Goal: Find specific page/section: Find specific page/section

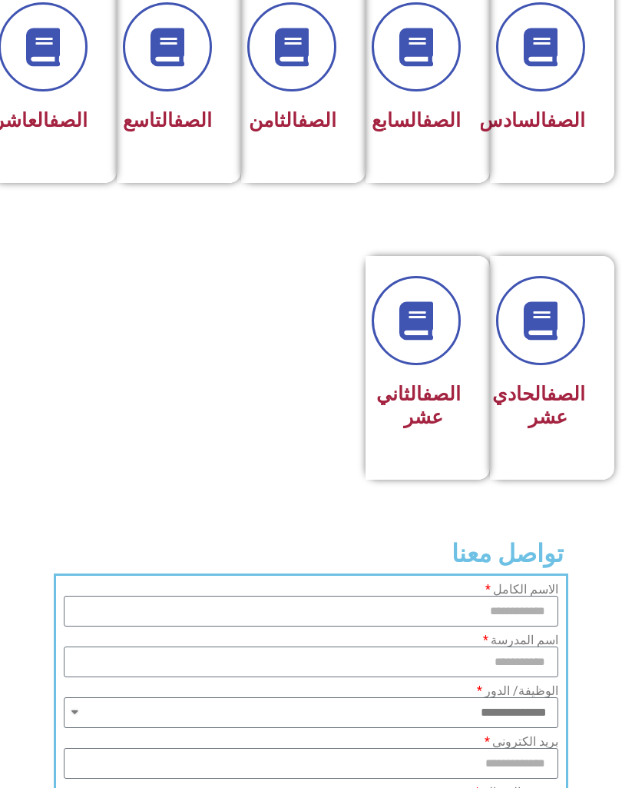
scroll to position [752, 0]
click at [67, 108] on link "الصف" at bounding box center [68, 119] width 38 height 22
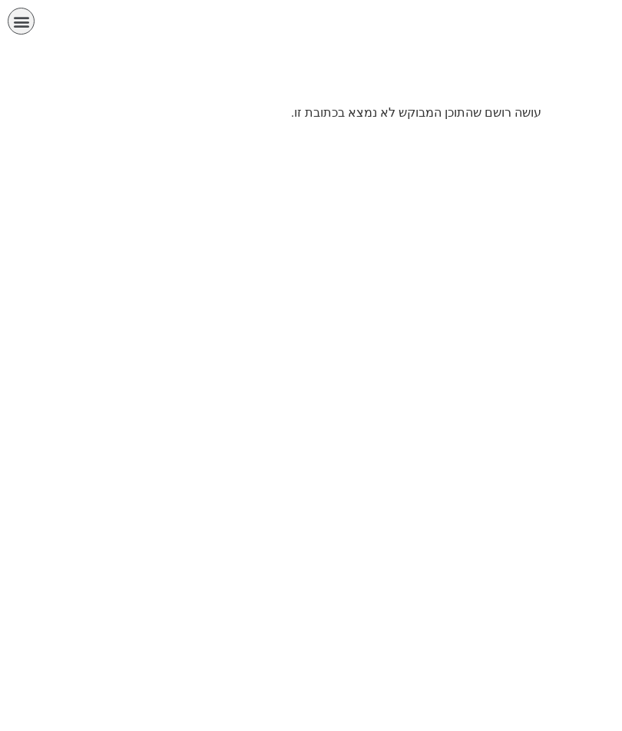
click at [24, 27] on icon "כפתור פתיחת תפריט" at bounding box center [21, 21] width 17 height 17
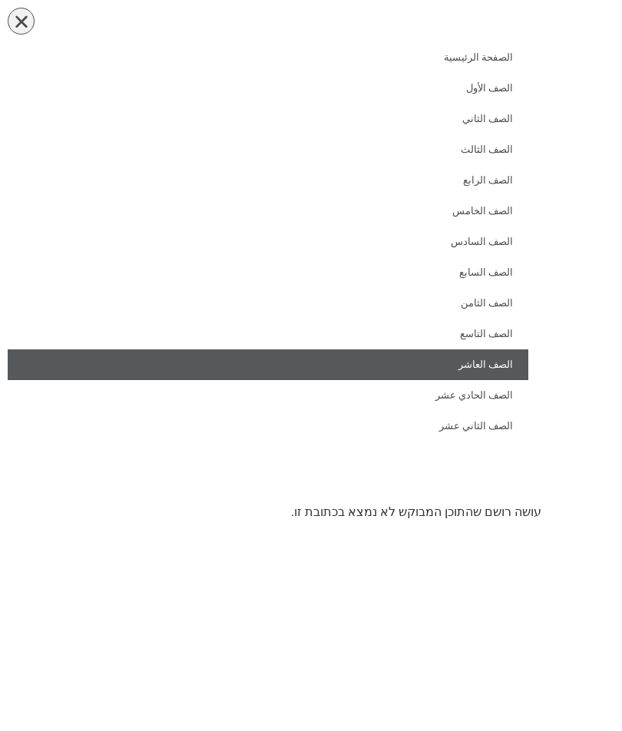
click at [513, 363] on link "الصف العاشر" at bounding box center [268, 365] width 521 height 31
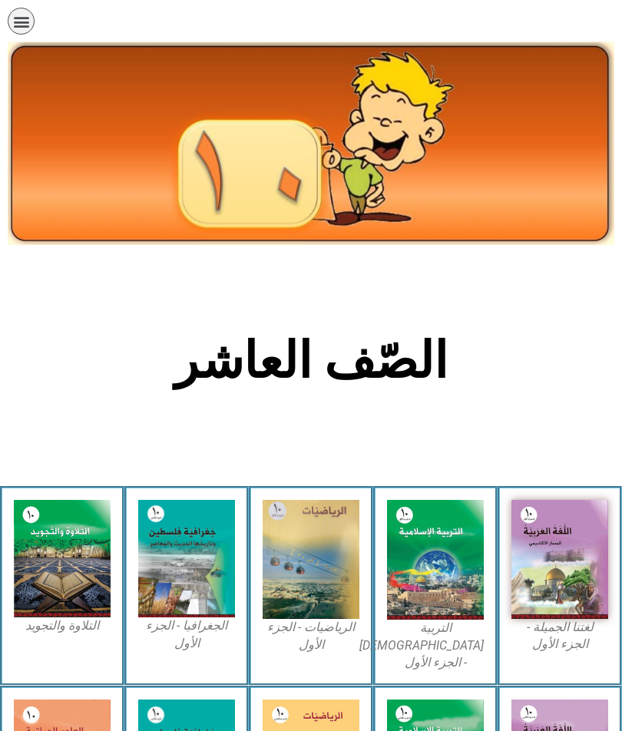
click at [569, 559] on img at bounding box center [560, 559] width 97 height 119
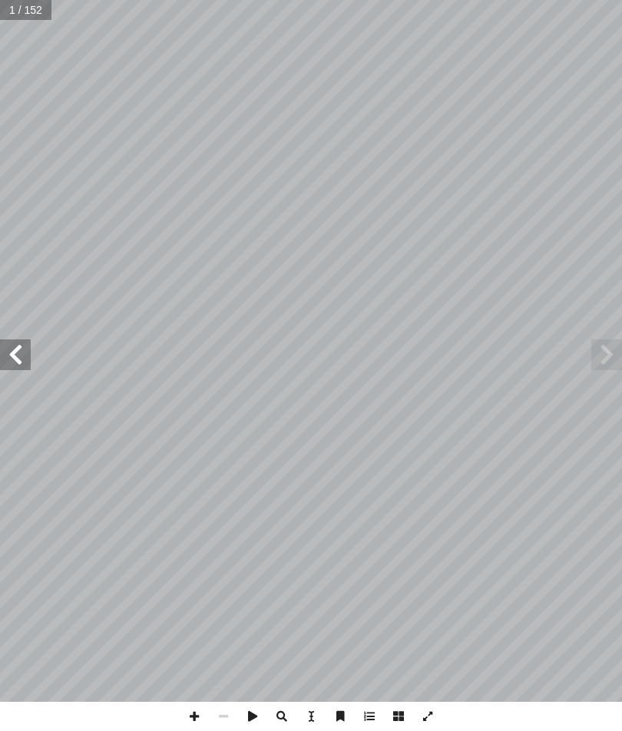
click at [11, 365] on span at bounding box center [15, 355] width 31 height 31
click at [20, 367] on span at bounding box center [15, 355] width 31 height 31
